Goal: Find specific page/section: Find specific page/section

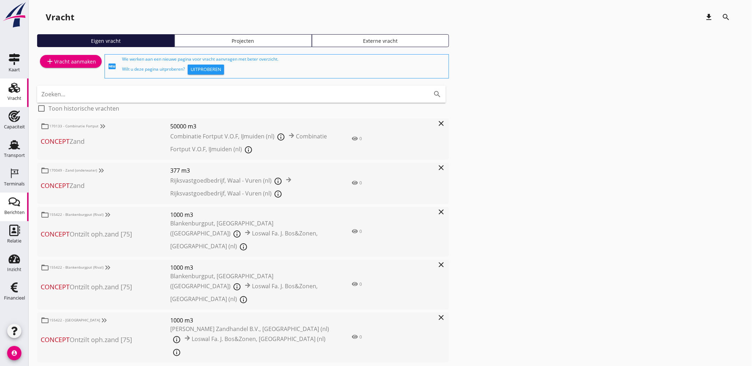
click at [11, 214] on div "Berichten" at bounding box center [14, 212] width 20 height 5
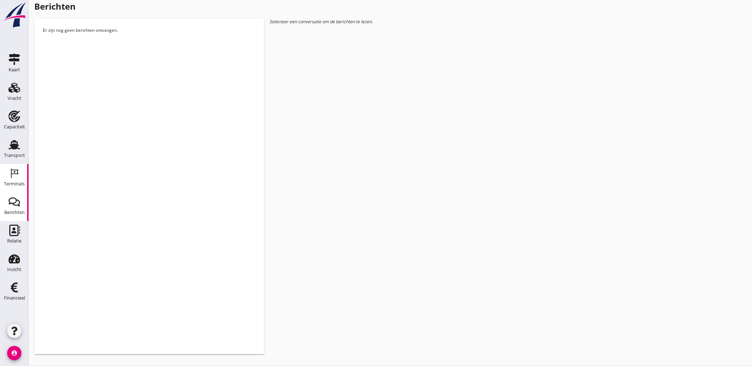
click at [14, 186] on div "Terminals" at bounding box center [14, 184] width 21 height 5
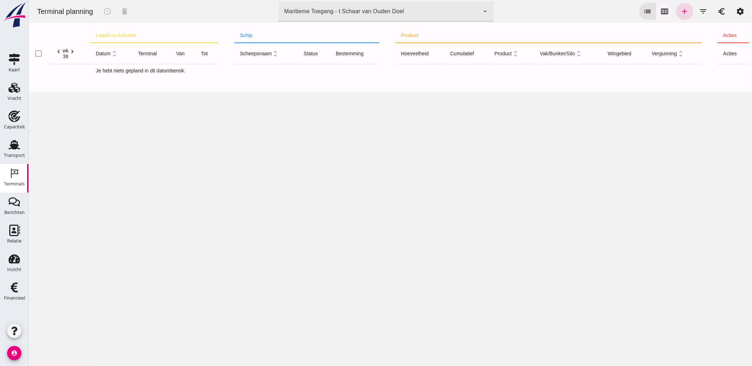
click at [662, 9] on icon "calendar_view_week" at bounding box center [665, 11] width 9 height 9
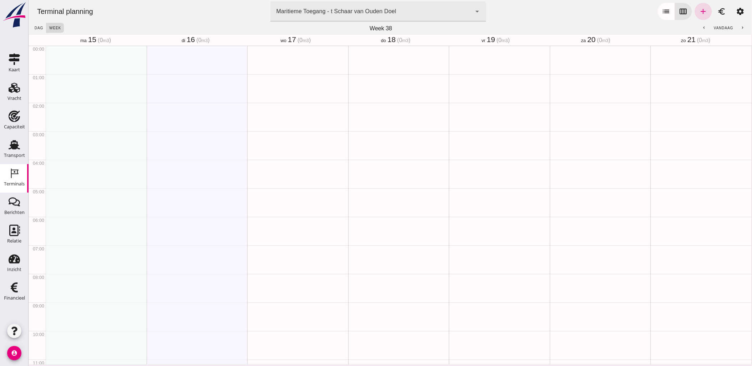
click at [316, 15] on div "Maritieme Toegang - t Schaar van Ouden Doel" at bounding box center [336, 11] width 120 height 9
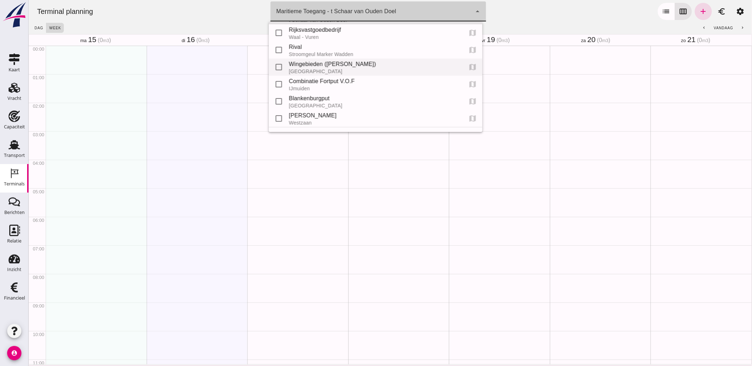
scroll to position [32, 0]
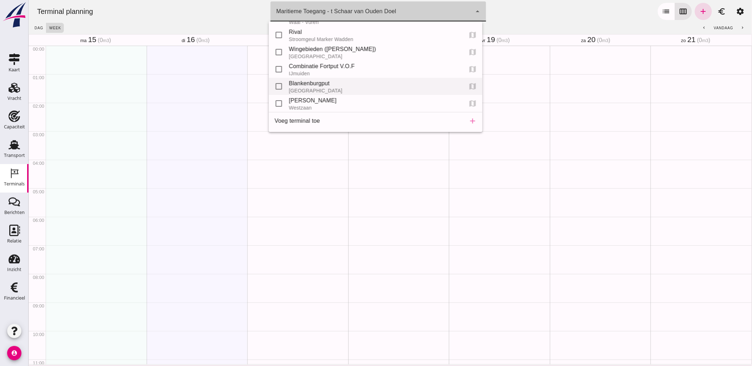
click at [326, 86] on div "Blankenburgput" at bounding box center [373, 83] width 168 height 9
type input "e6c78bfd-e3f1-4bb9-b01e-b37ce3668b52"
checkbox input "false"
checkbox input "true"
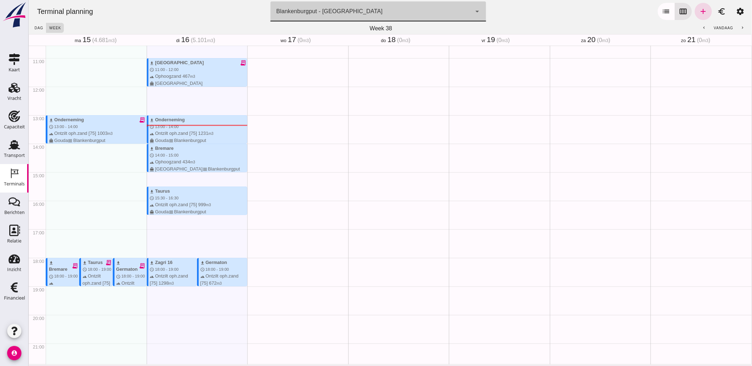
scroll to position [306, 0]
